Goal: Information Seeking & Learning: Find specific fact

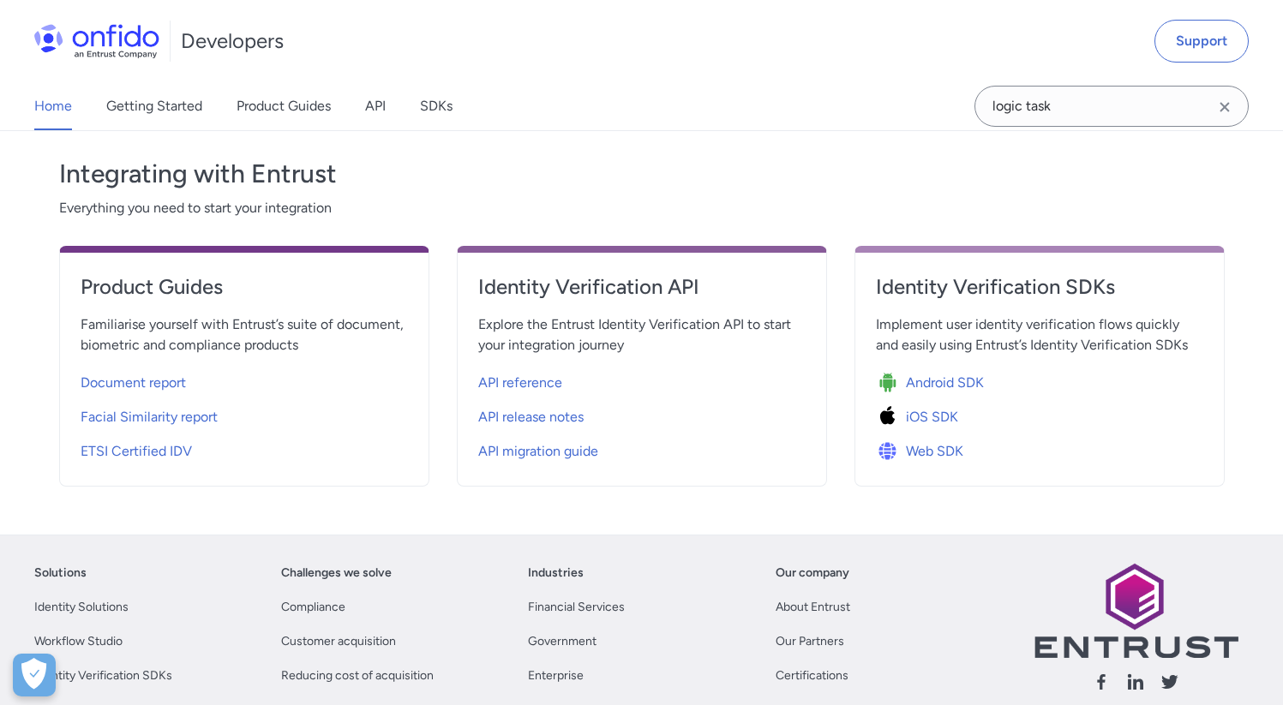
scroll to position [570, 0]
click at [525, 390] on span "API reference" at bounding box center [520, 382] width 84 height 21
select select "http"
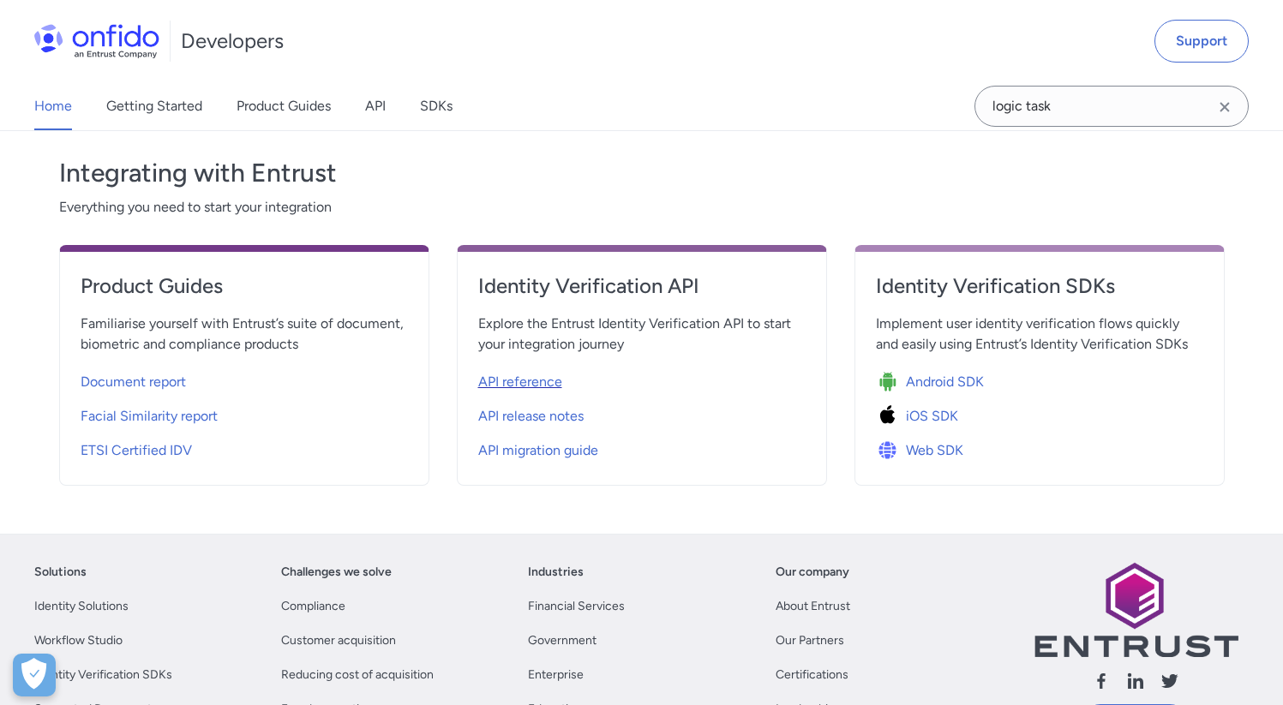
select select "http"
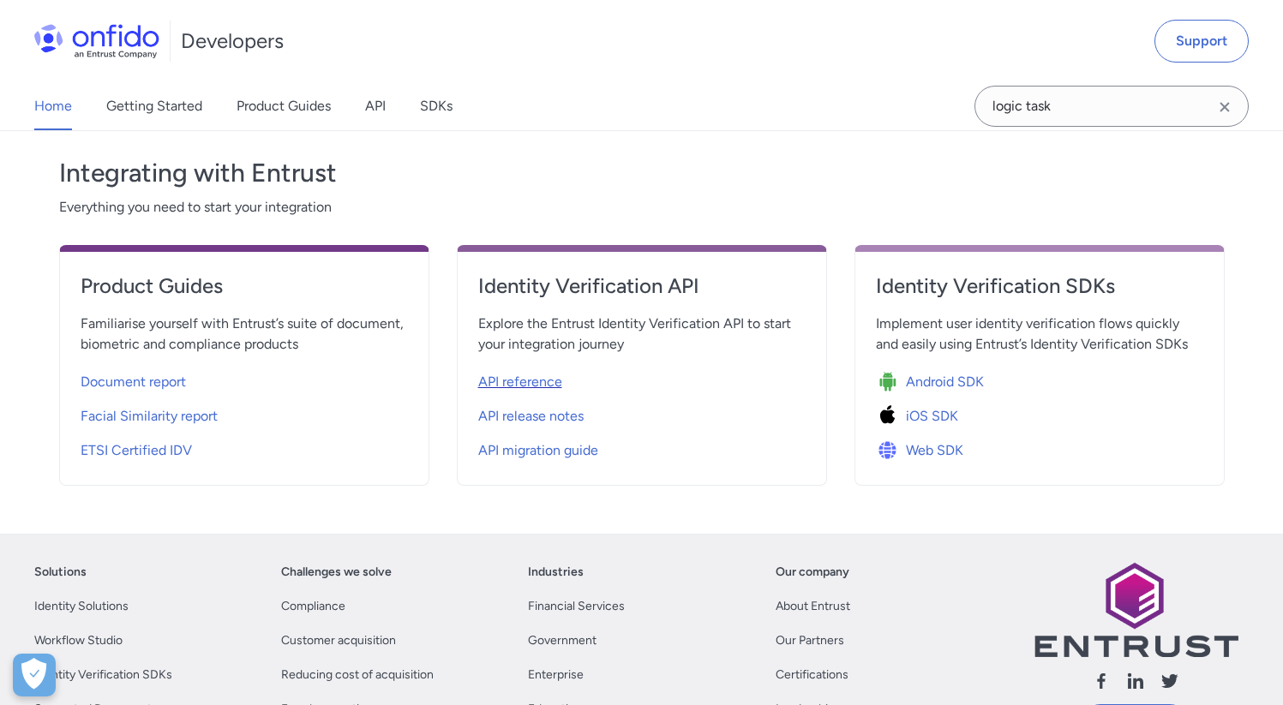
select select "http"
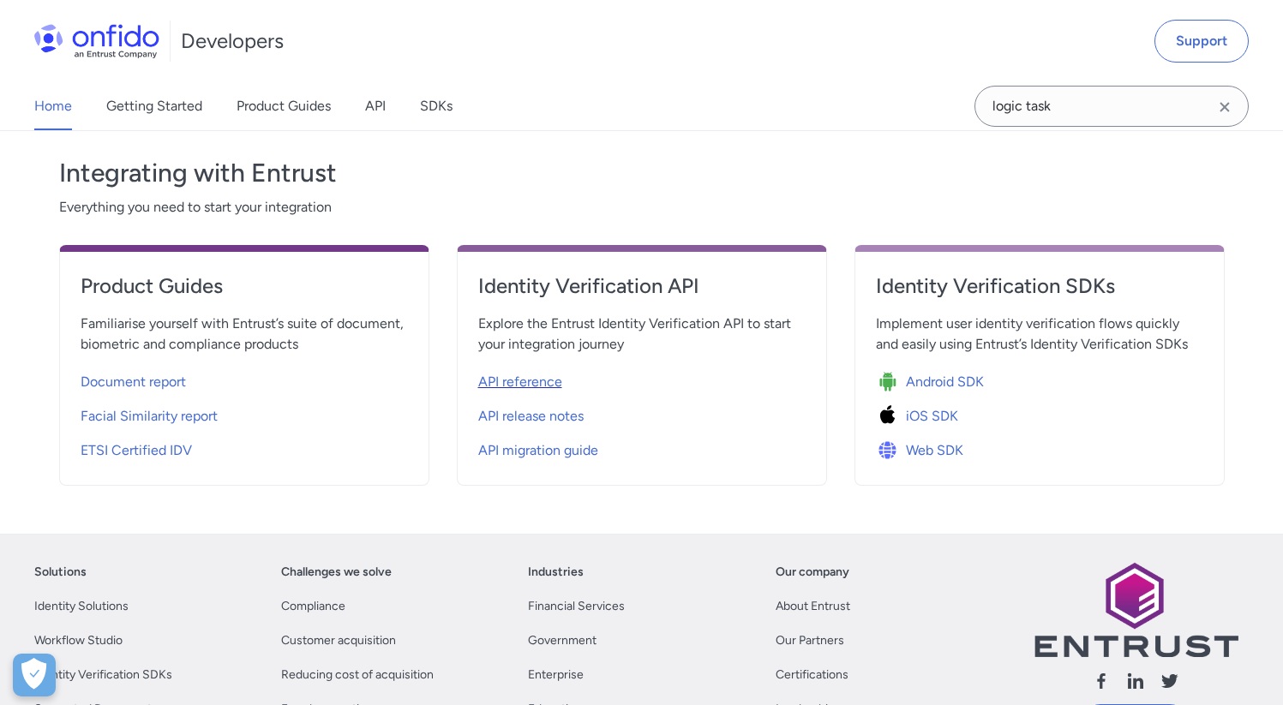
select select "http"
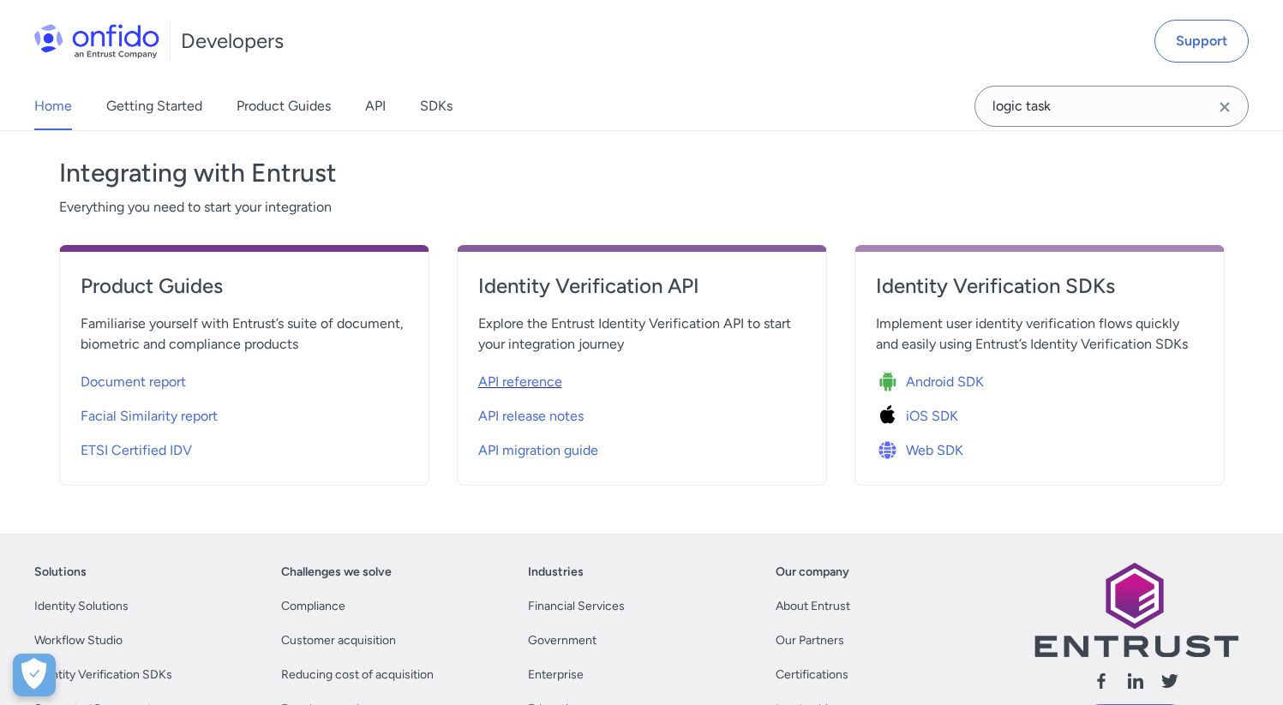
select select "http"
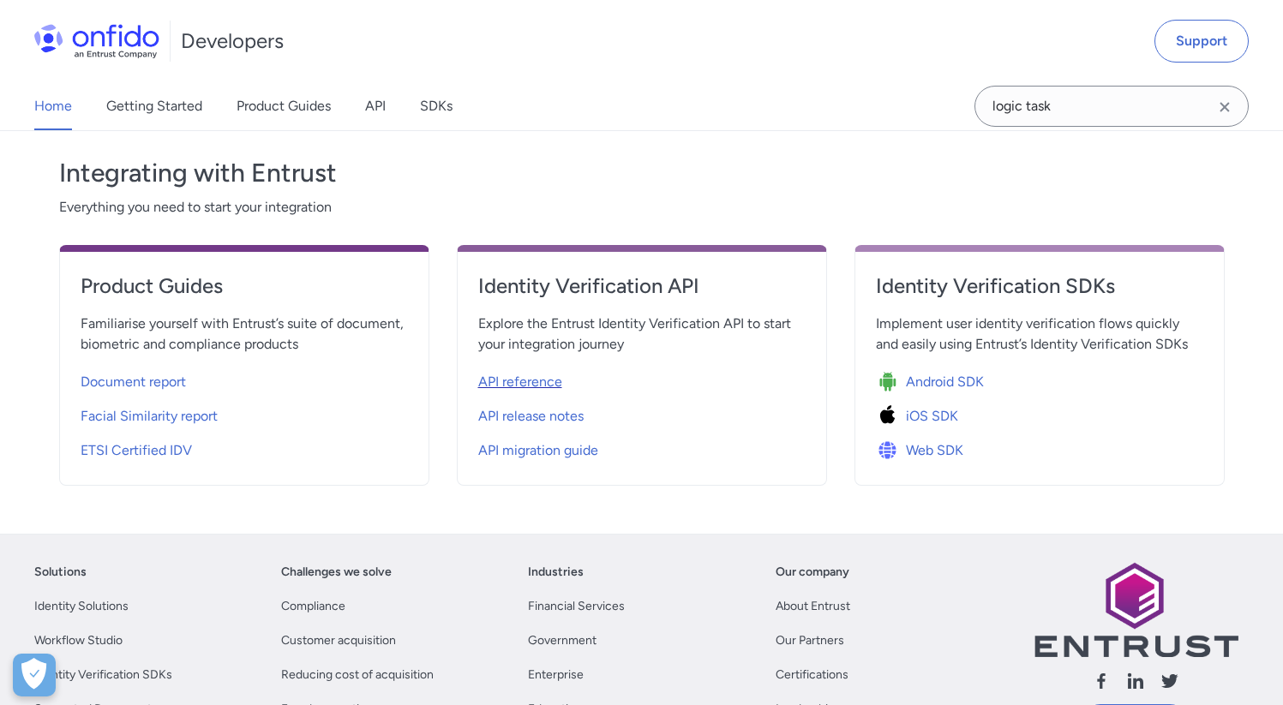
select select "http"
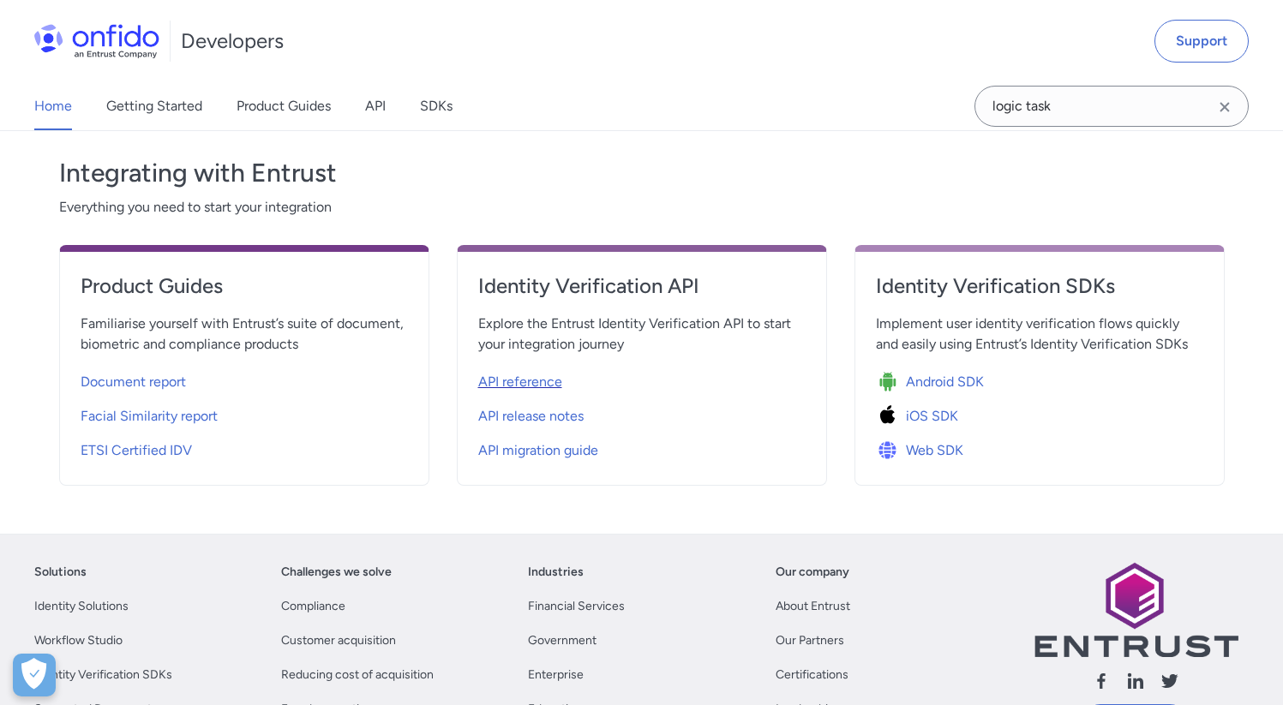
select select "http"
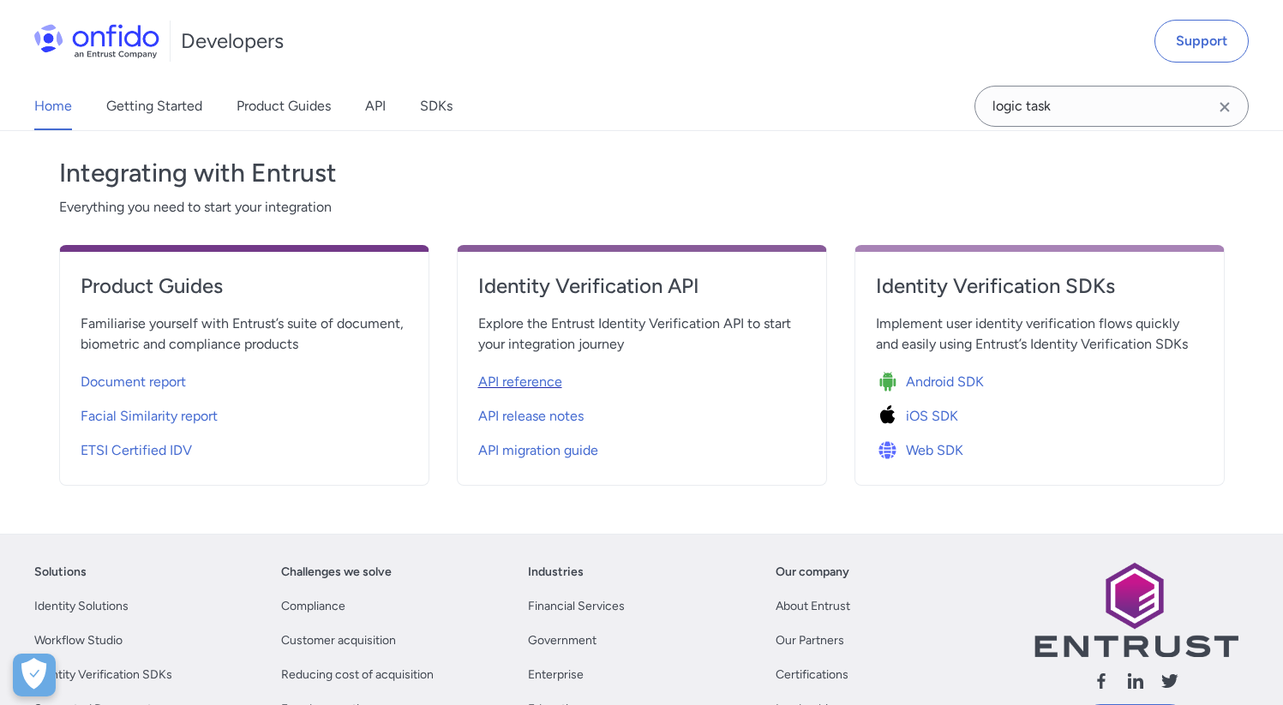
select select "http"
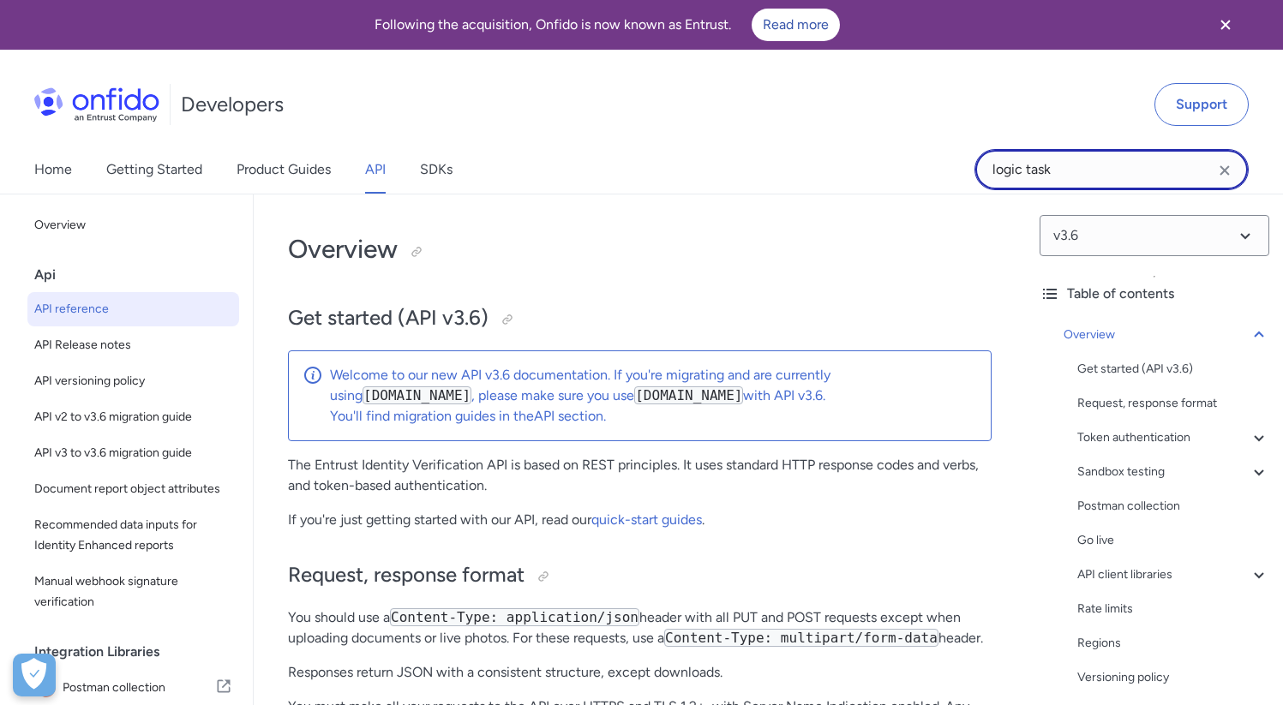
click at [1029, 176] on input "logic task" at bounding box center [1112, 169] width 274 height 41
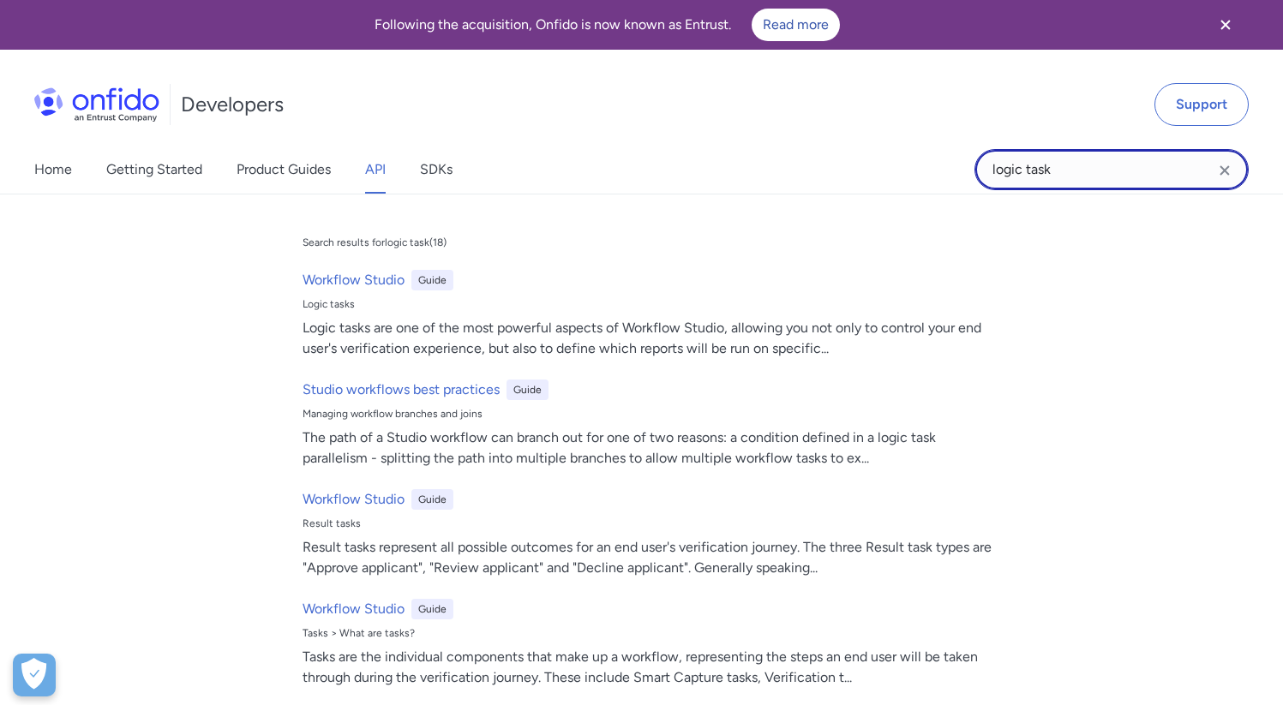
click at [1029, 176] on input "logic task" at bounding box center [1112, 169] width 274 height 41
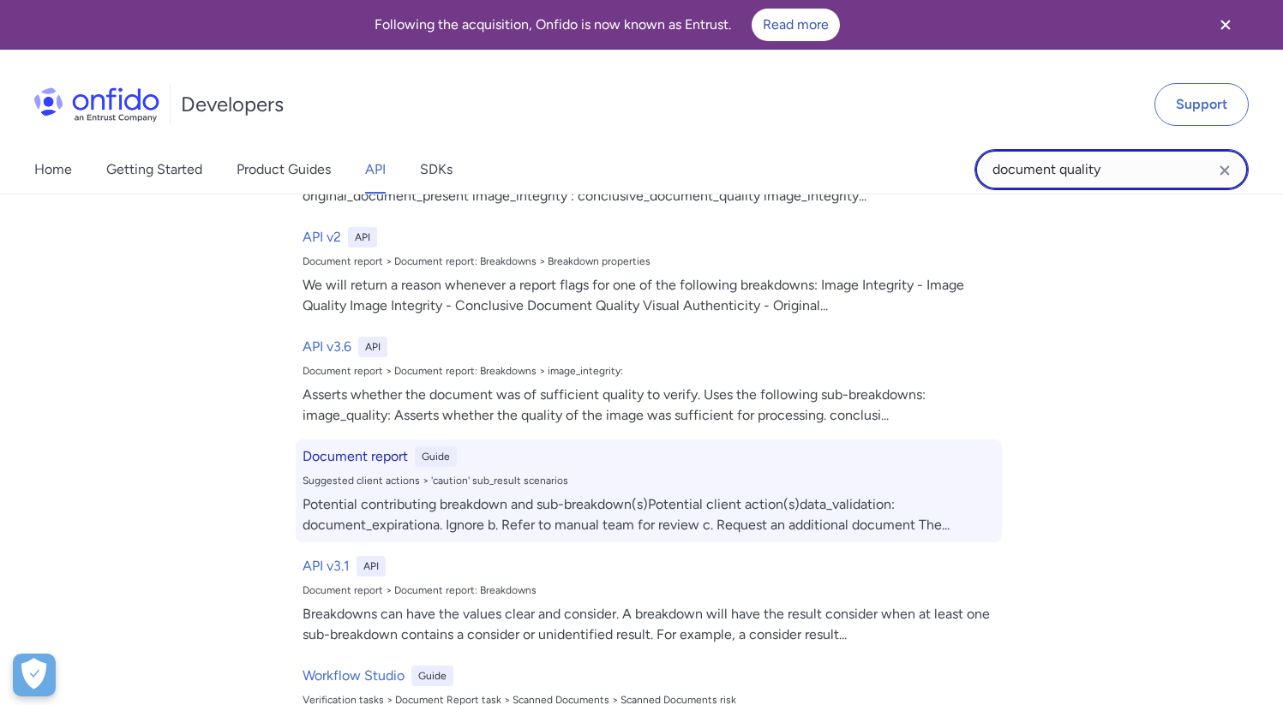
scroll to position [416, 0]
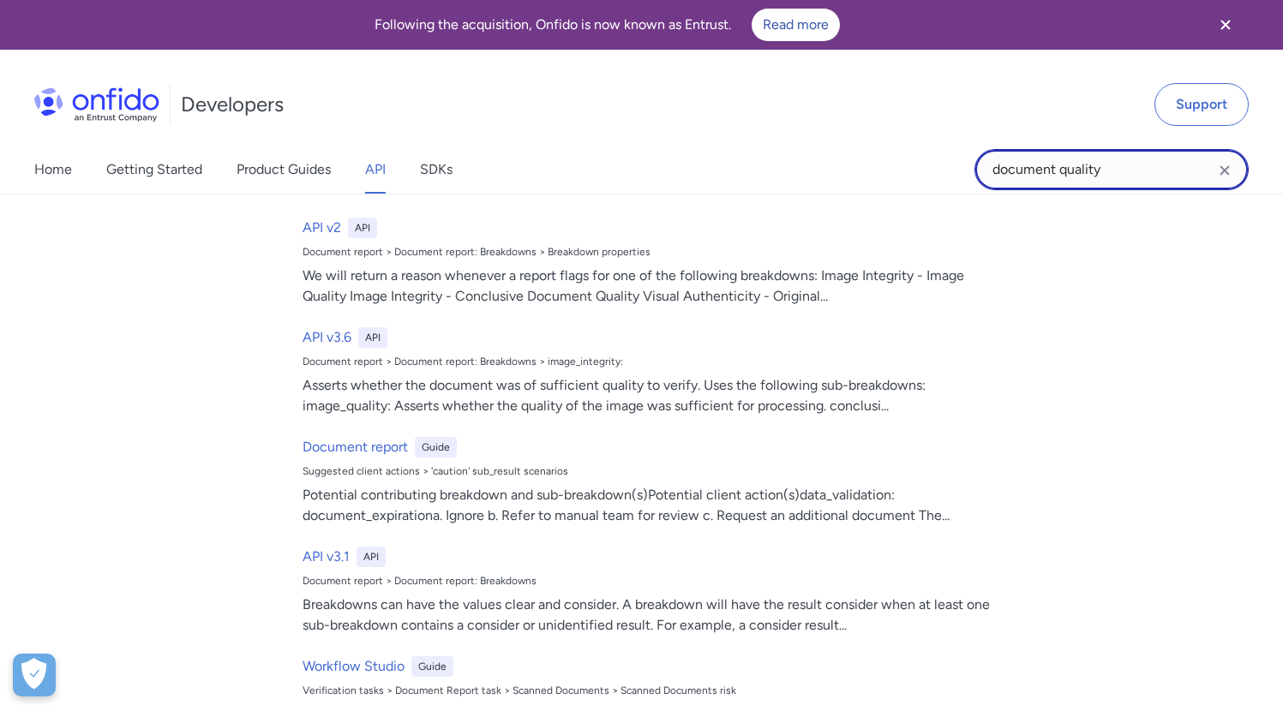
click at [990, 171] on input "document quality" at bounding box center [1112, 169] width 274 height 41
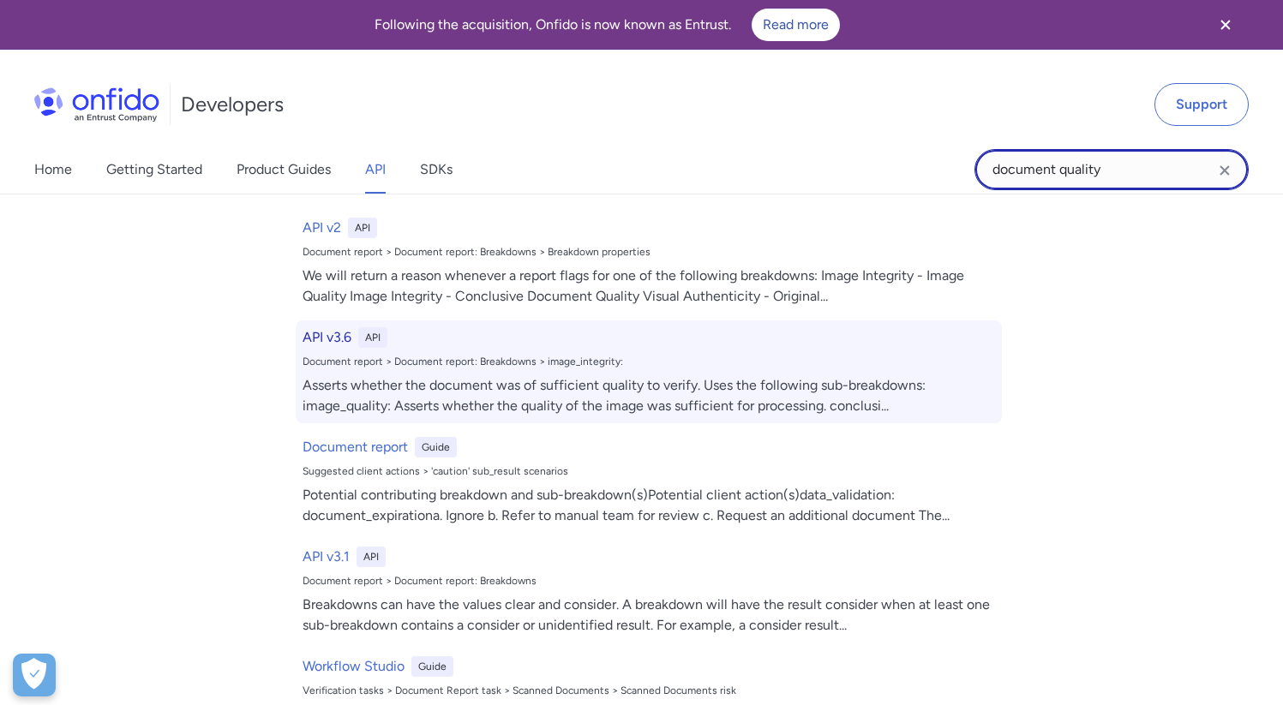
type input "document quality"
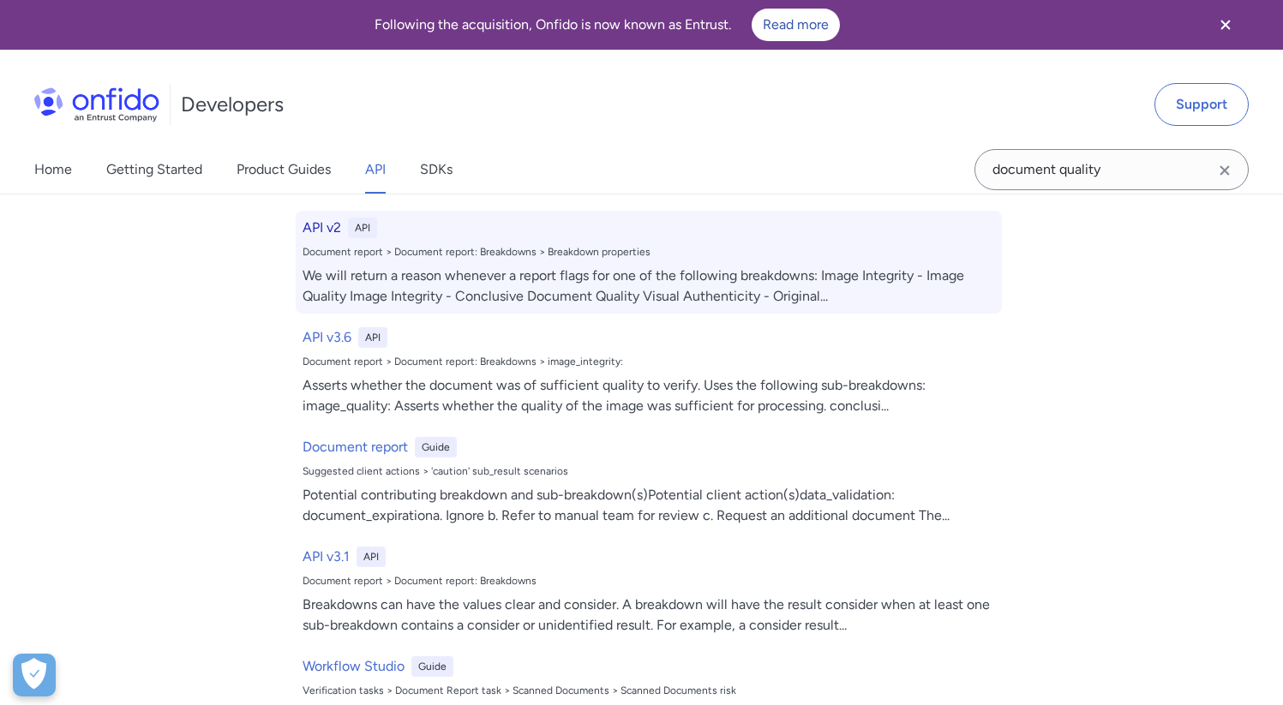
click at [523, 297] on div "We will return a reason whenever a report flags for one of the following breakd…" at bounding box center [649, 286] width 693 height 41
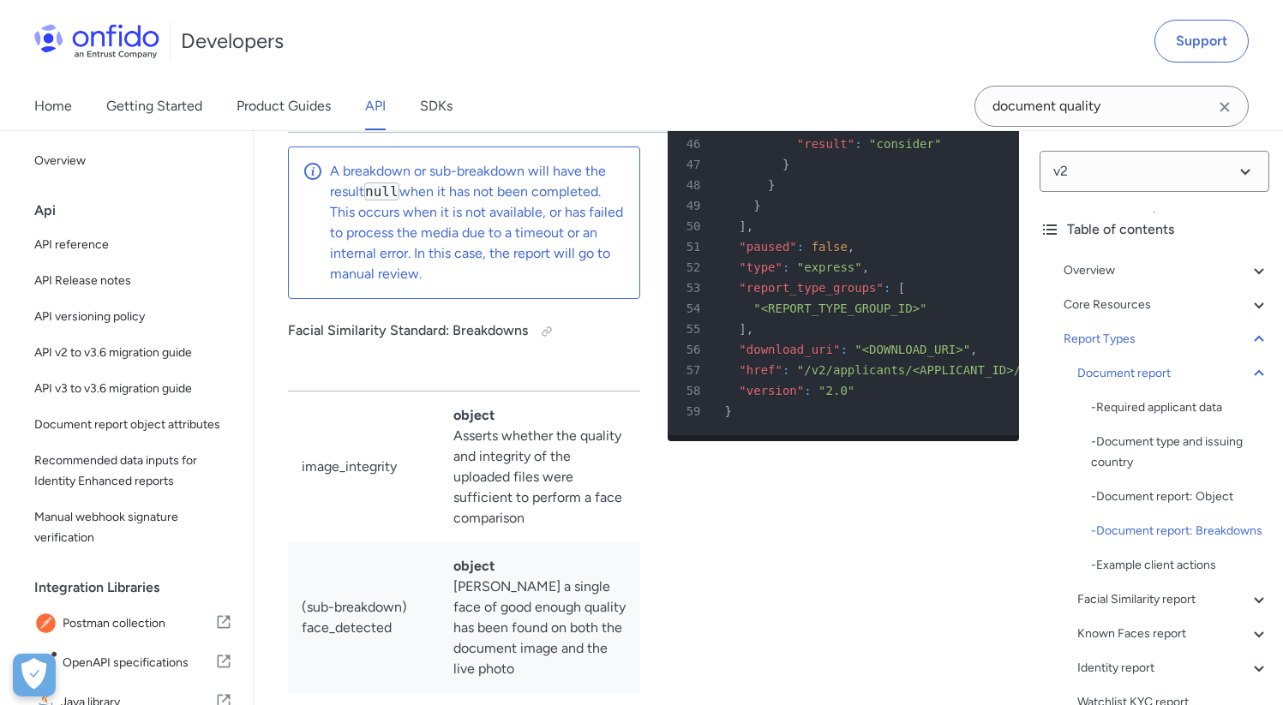
scroll to position [41313, 0]
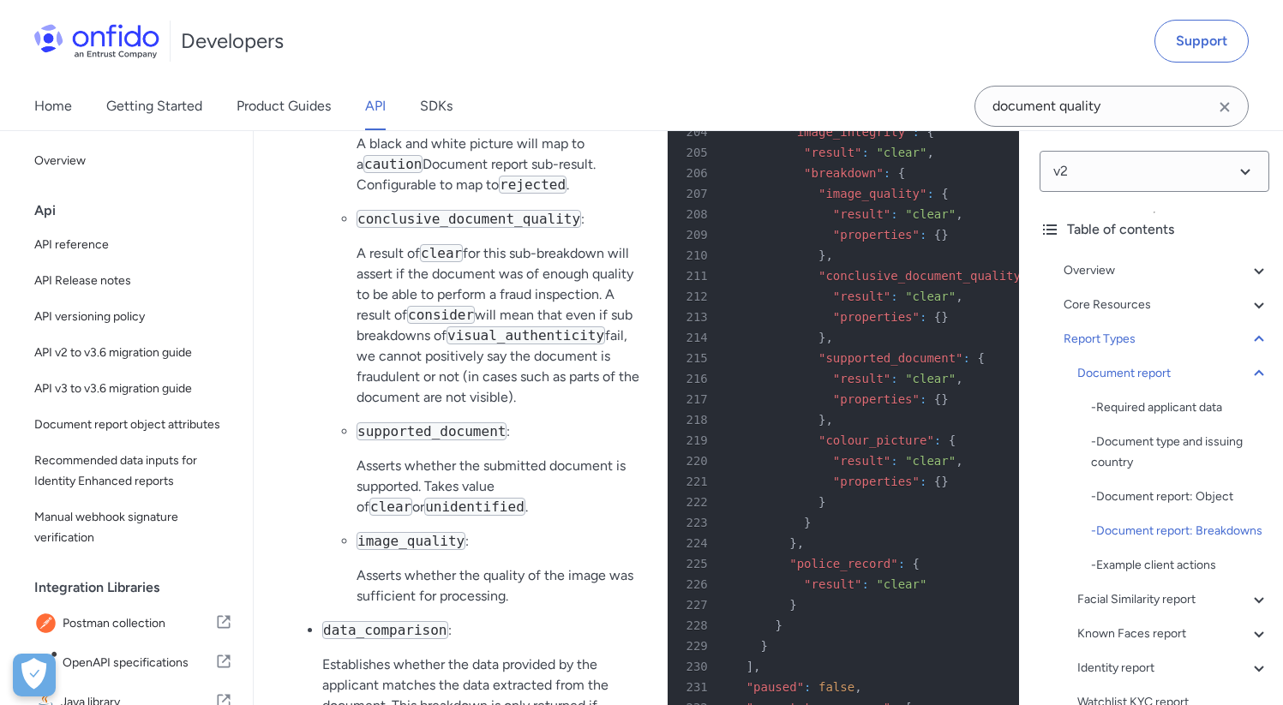
copy code "conclusive_document_quality"
